Goal: Information Seeking & Learning: Learn about a topic

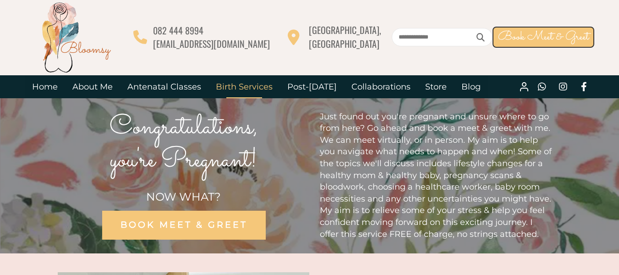
click at [233, 87] on link "Birth Services" at bounding box center [245, 86] width 72 height 23
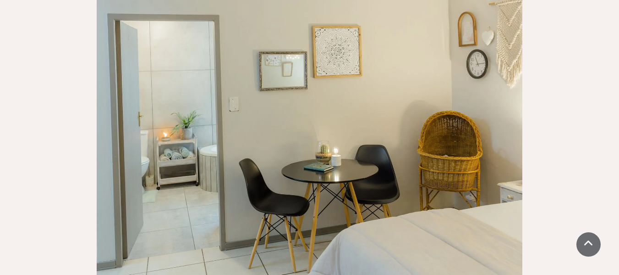
scroll to position [1009, 0]
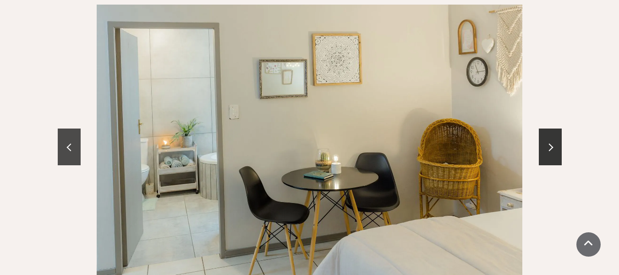
click at [68, 128] on link at bounding box center [69, 146] width 23 height 37
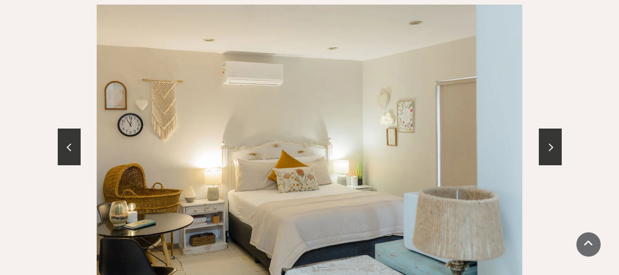
drag, startPoint x: 286, startPoint y: 118, endPoint x: 226, endPoint y: 158, distance: 71.3
drag, startPoint x: 226, startPoint y: 158, endPoint x: 392, endPoint y: 165, distance: 165.2
click at [392, 165] on div at bounding box center [310, 147] width 504 height 284
